Goal: Find specific page/section: Find specific page/section

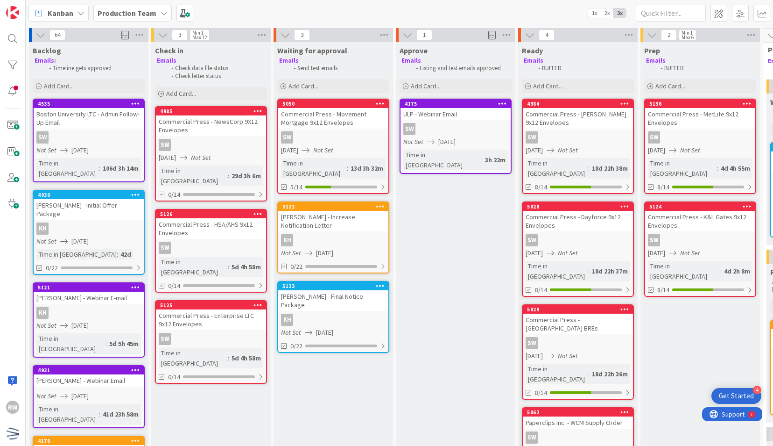
click at [153, 14] on div "Production Team" at bounding box center [132, 13] width 78 height 17
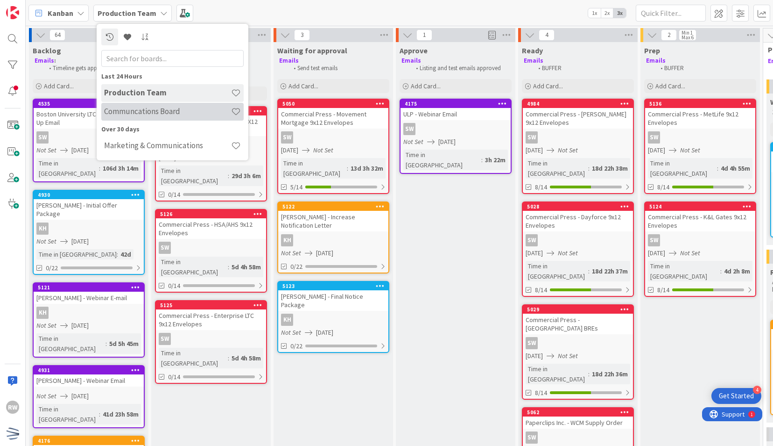
click at [157, 109] on h4 "Communcations Board" at bounding box center [167, 110] width 127 height 9
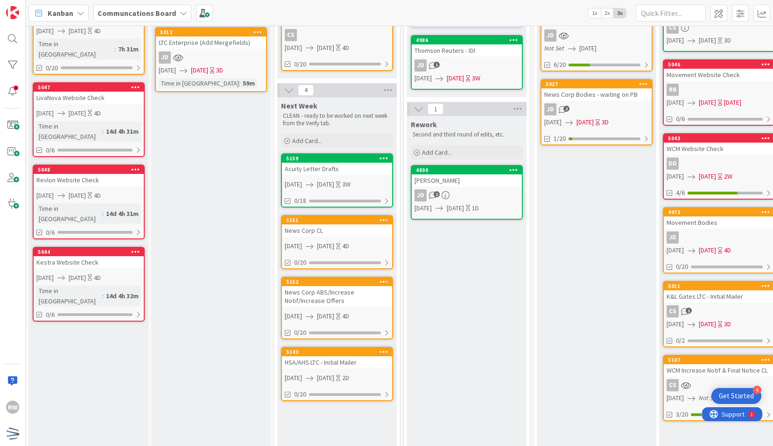
scroll to position [195, 0]
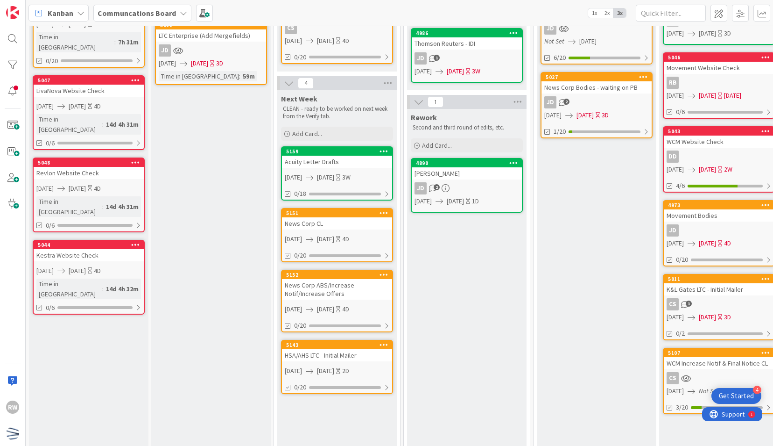
click at [332, 165] on div "Acuity Letter Drafts" at bounding box center [337, 162] width 110 height 12
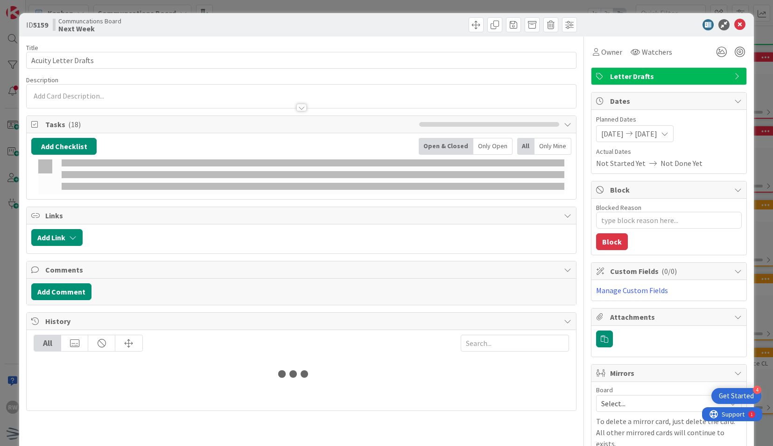
type textarea "x"
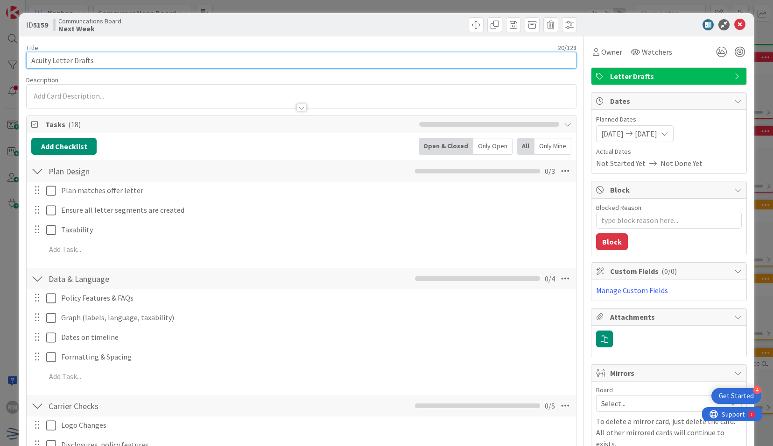
click at [308, 60] on input "Acuity Letter Drafts" at bounding box center [301, 60] width 550 height 17
type input "Acuity Letter Drafts - L"
type textarea "x"
type input "Acuity Letter Drafts - LOG"
type textarea "x"
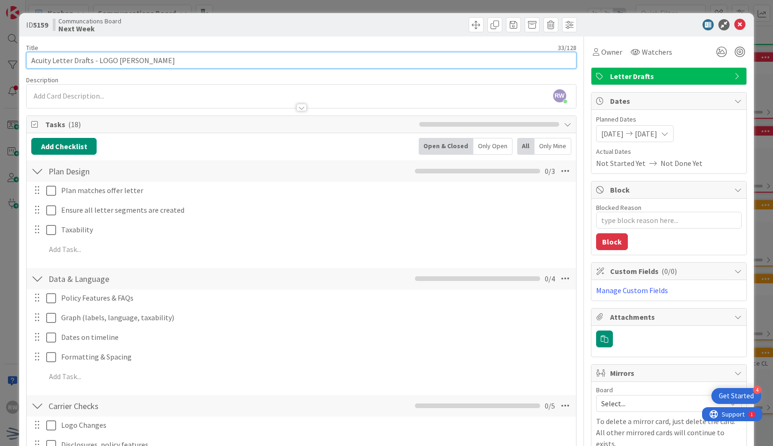
type input "Acuity Letter Drafts - LOGO CHANGE"
type textarea "x"
type input "Acuity Letter Drafts - LOGO CHANGE"
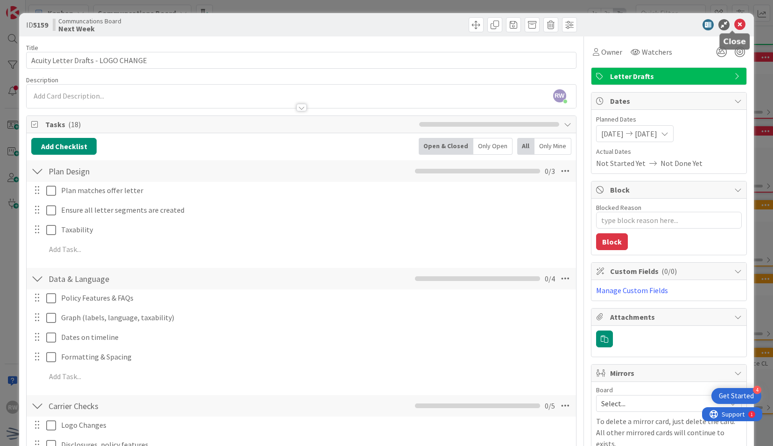
click at [735, 25] on icon at bounding box center [740, 24] width 11 height 11
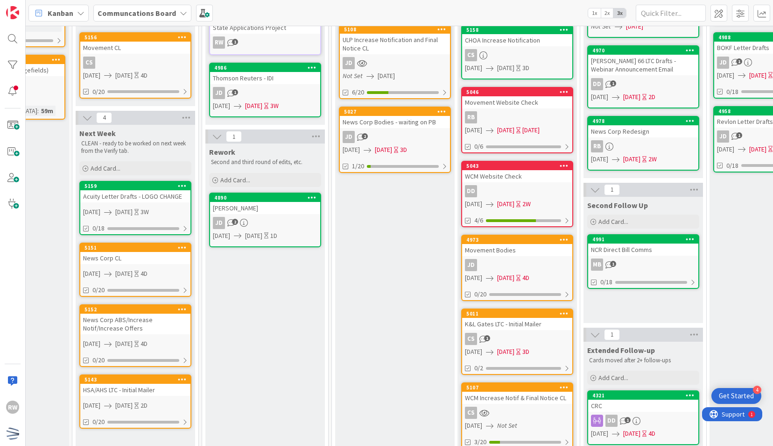
scroll to position [161, 228]
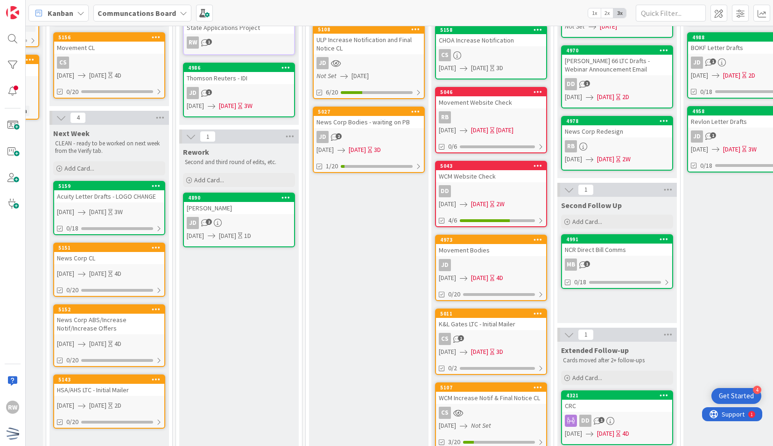
click at [507, 340] on div "CS 1" at bounding box center [491, 339] width 110 height 12
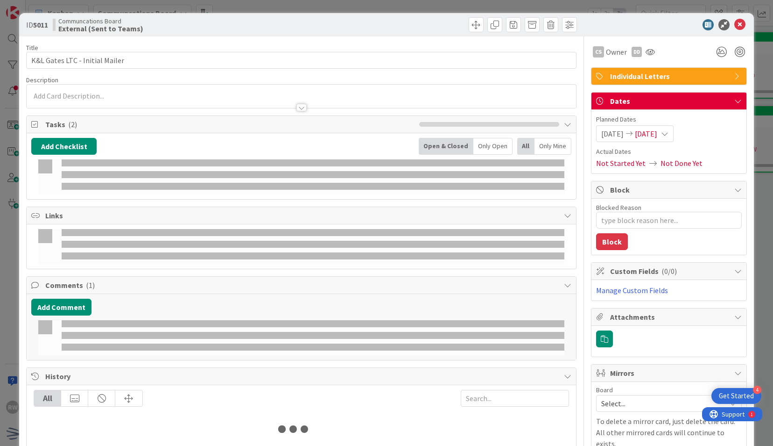
type textarea "x"
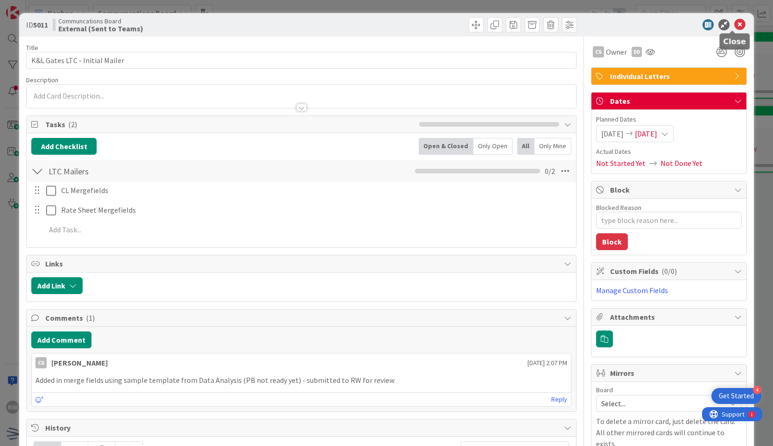
click at [735, 21] on icon at bounding box center [740, 24] width 11 height 11
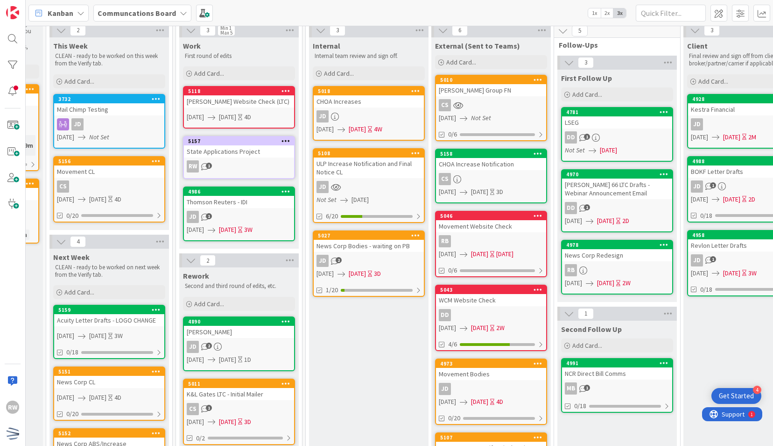
scroll to position [0, 228]
